Goal: Information Seeking & Learning: Learn about a topic

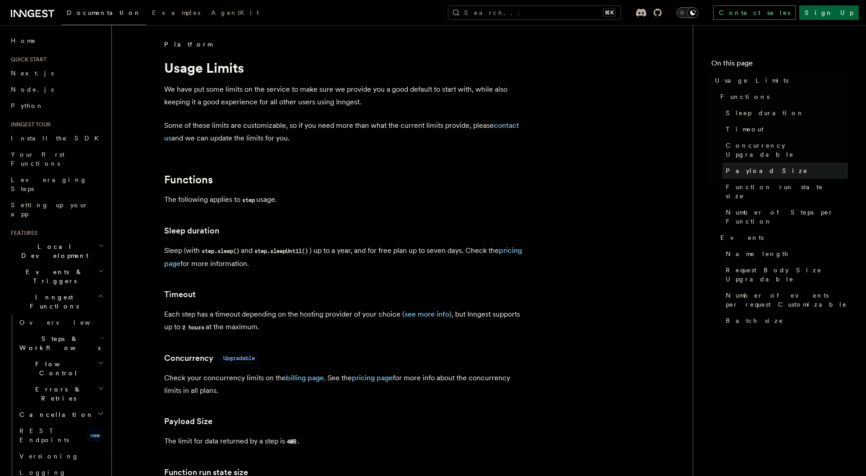
click at [777, 162] on link "Payload Size" at bounding box center [785, 170] width 126 height 16
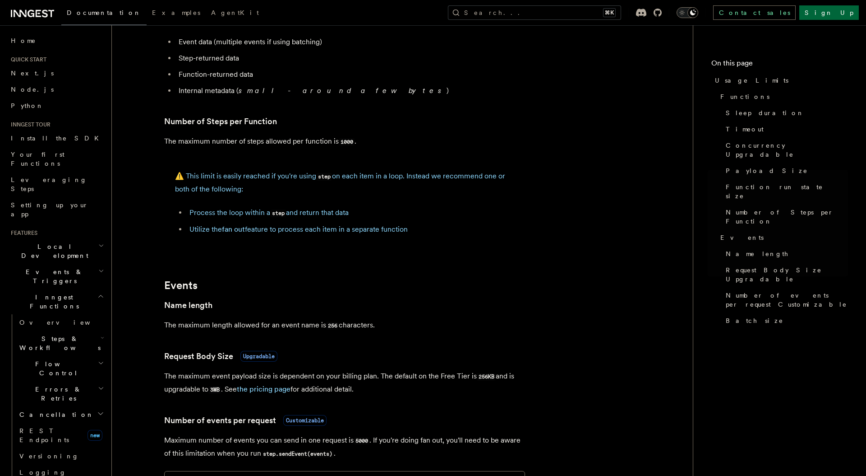
scroll to position [566, 0]
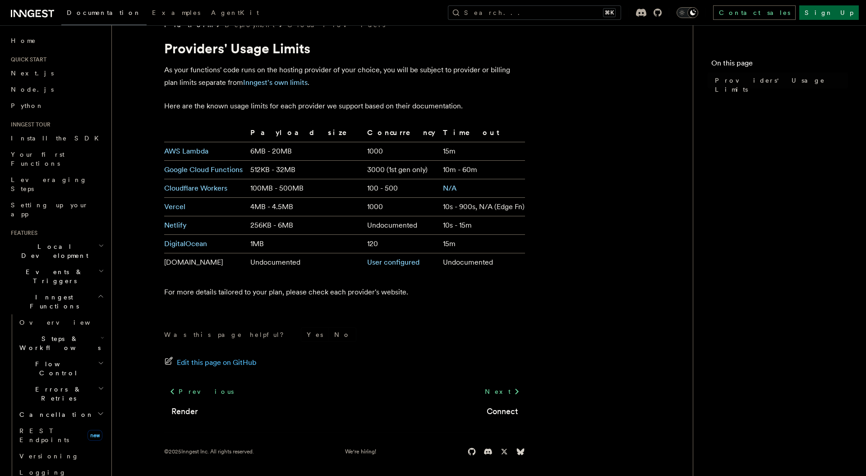
scroll to position [21, 0]
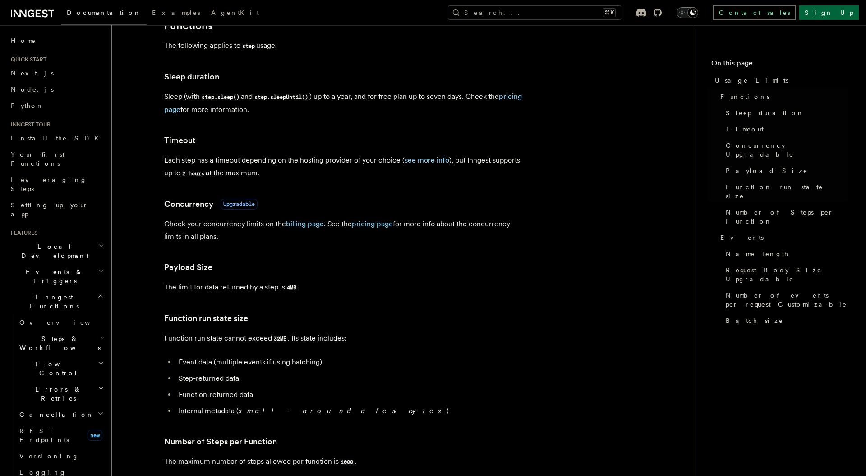
scroll to position [154, 0]
